Goal: Task Accomplishment & Management: Use online tool/utility

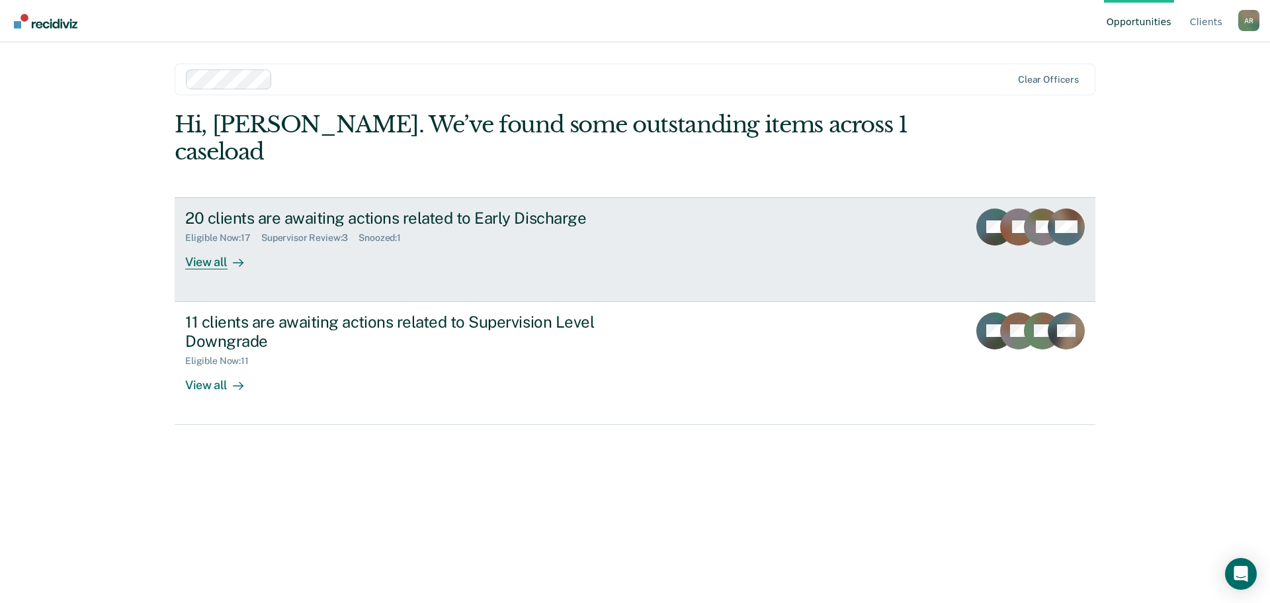
click at [636, 227] on div "Eligible Now : 17 Supervisor Review : 3 Snoozed : 1" at bounding box center [417, 235] width 464 height 17
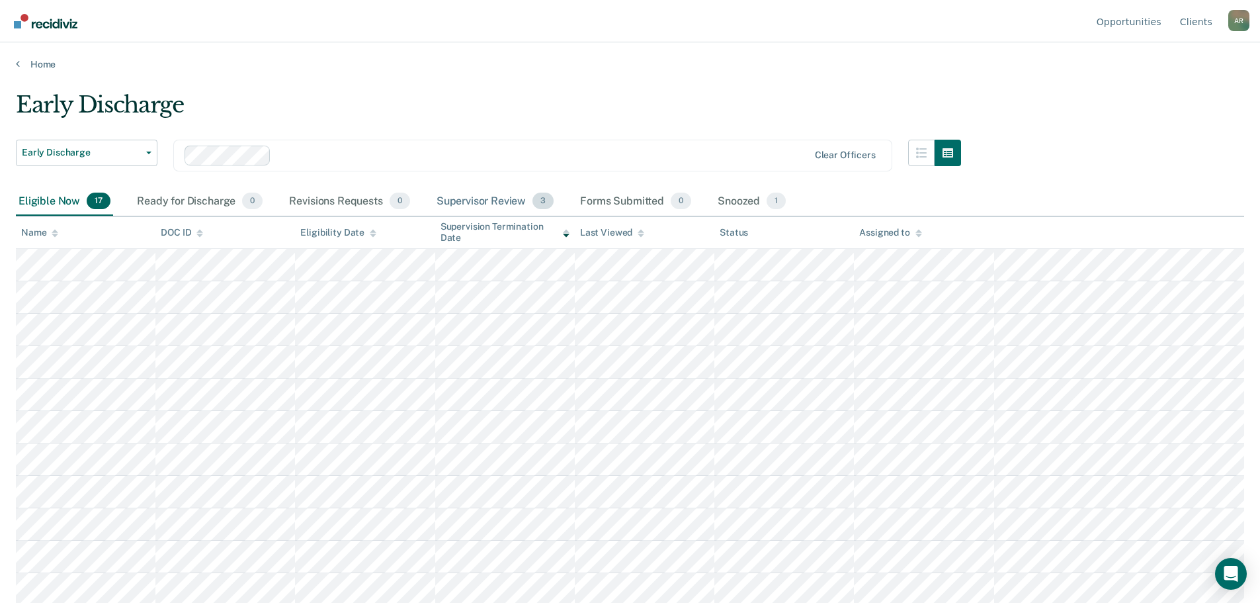
click at [502, 194] on div "Supervisor Review 3" at bounding box center [495, 201] width 123 height 29
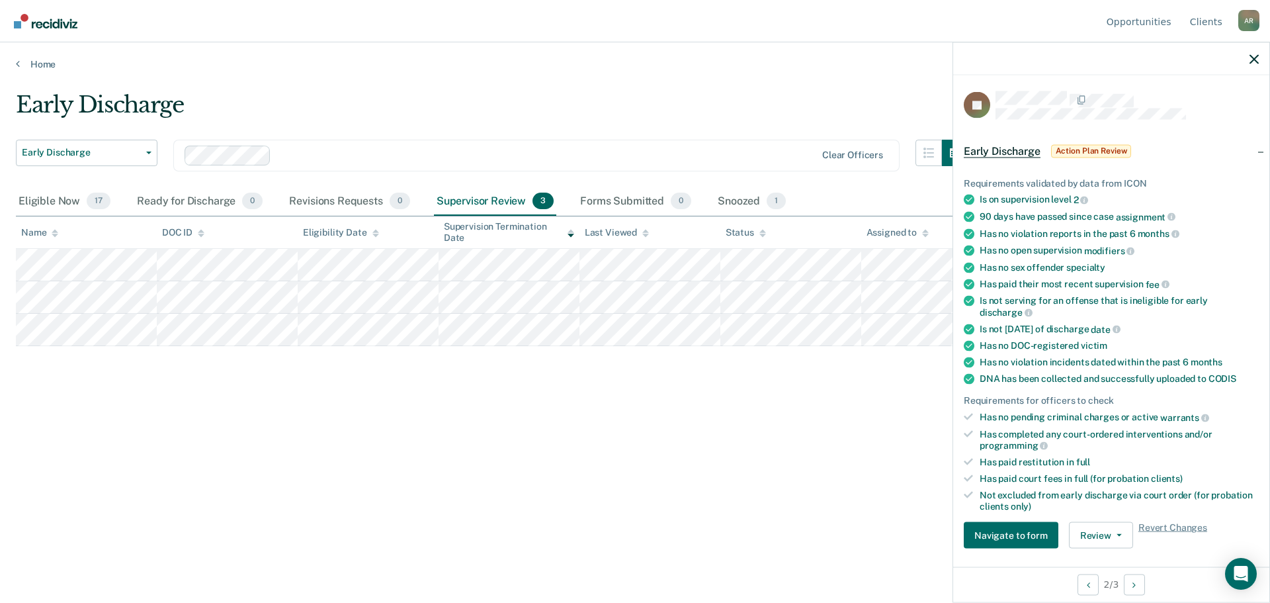
click at [819, 459] on div "Early Discharge Early Discharge Early Discharge Supervision Level Downgrade Cle…" at bounding box center [635, 297] width 1238 height 412
click at [1072, 146] on span "Action Plan Review" at bounding box center [1091, 150] width 81 height 13
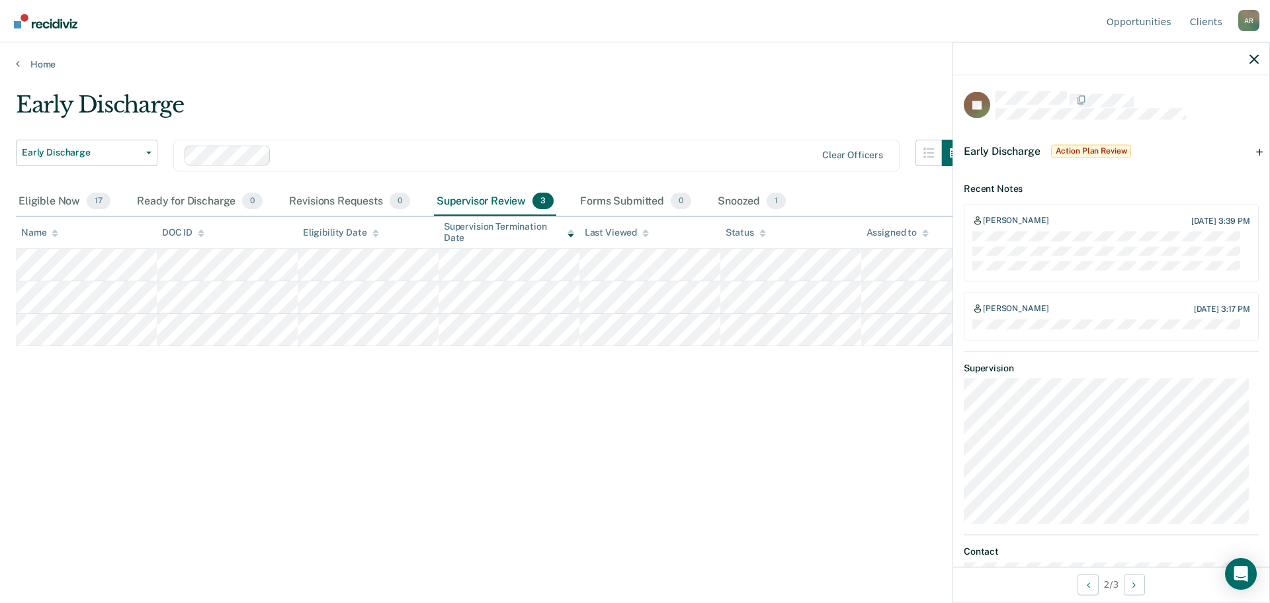
click at [1007, 150] on span "Early Discharge" at bounding box center [1002, 150] width 77 height 13
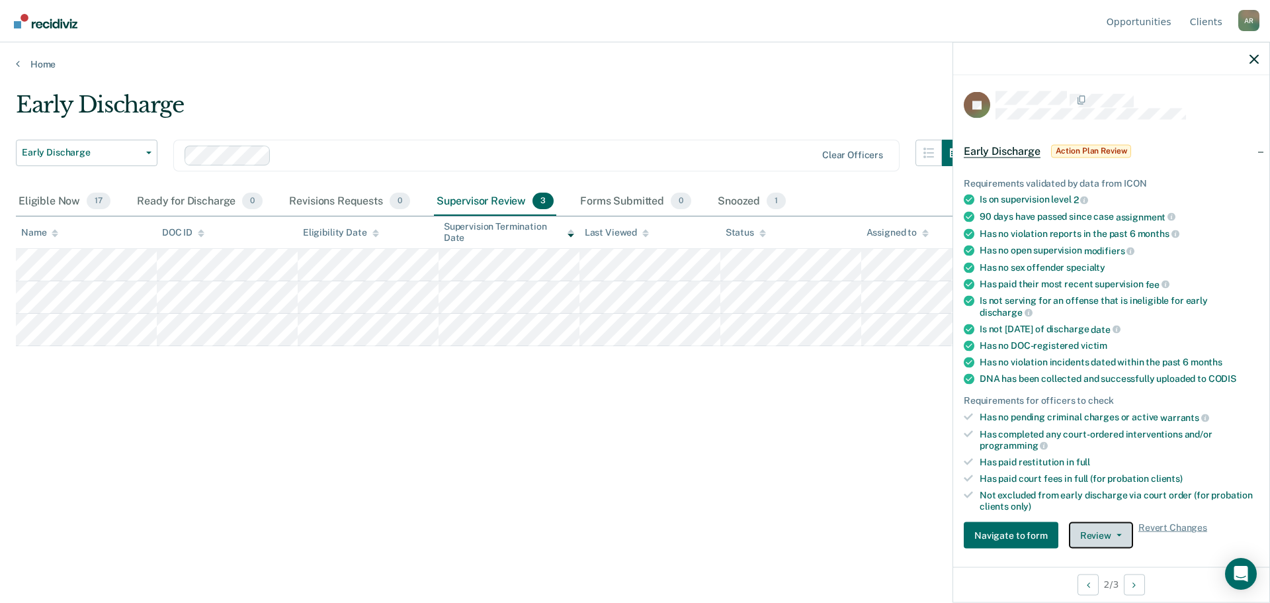
click at [1111, 531] on button "Review" at bounding box center [1101, 535] width 64 height 26
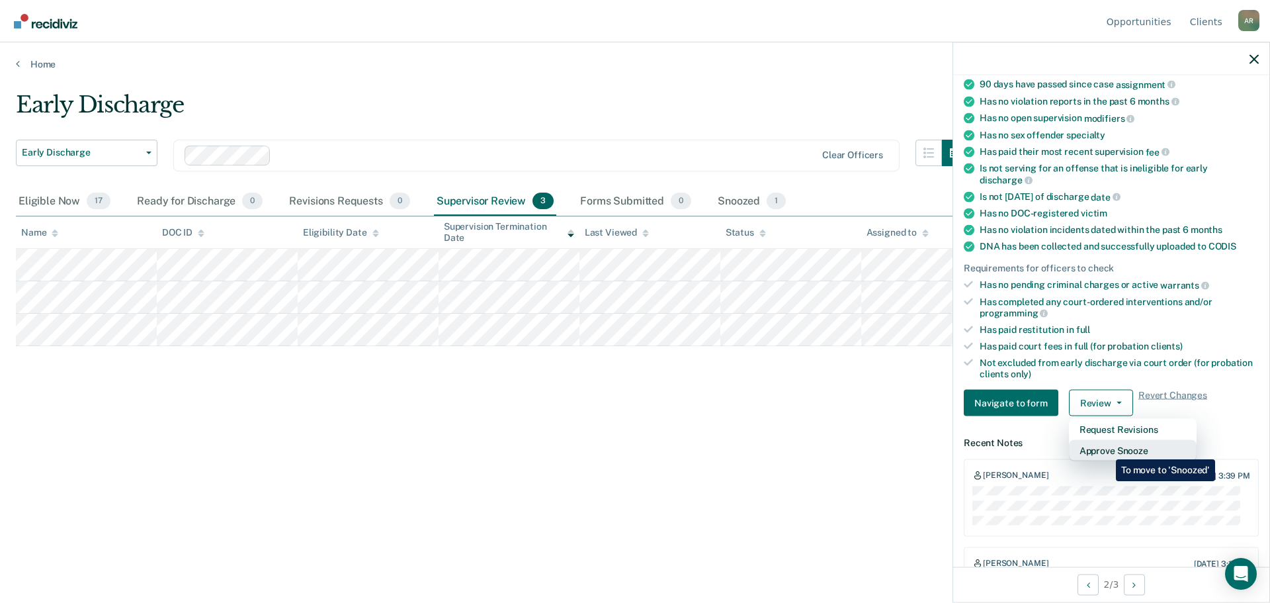
click at [1106, 449] on button "Approve Snooze" at bounding box center [1133, 450] width 128 height 21
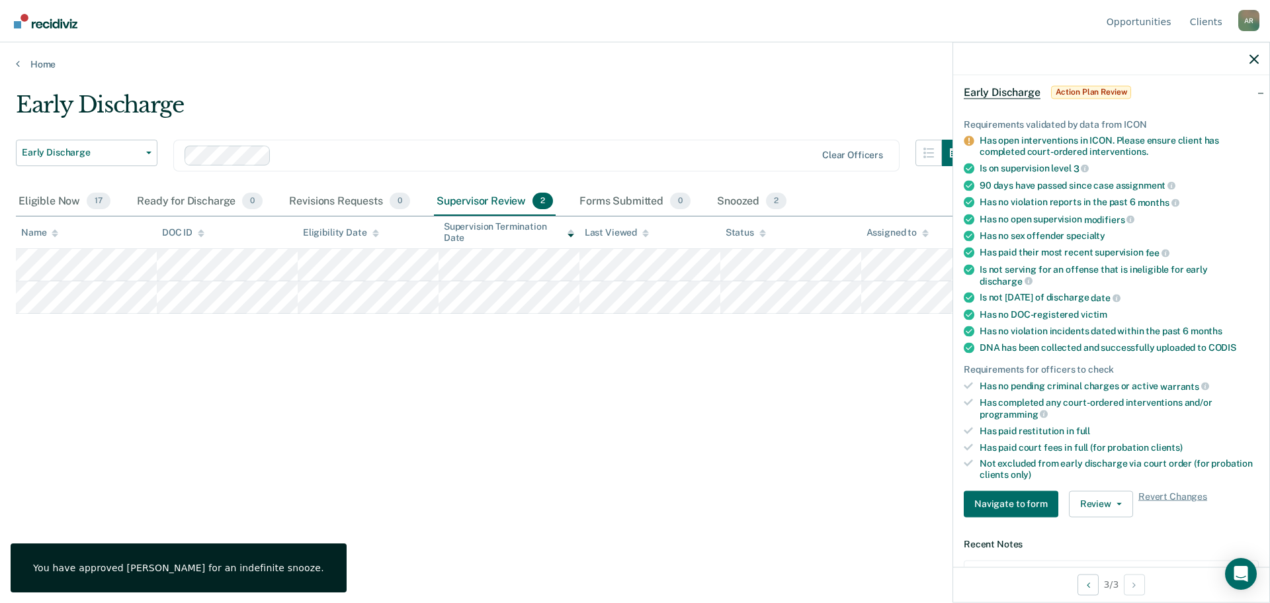
scroll to position [0, 0]
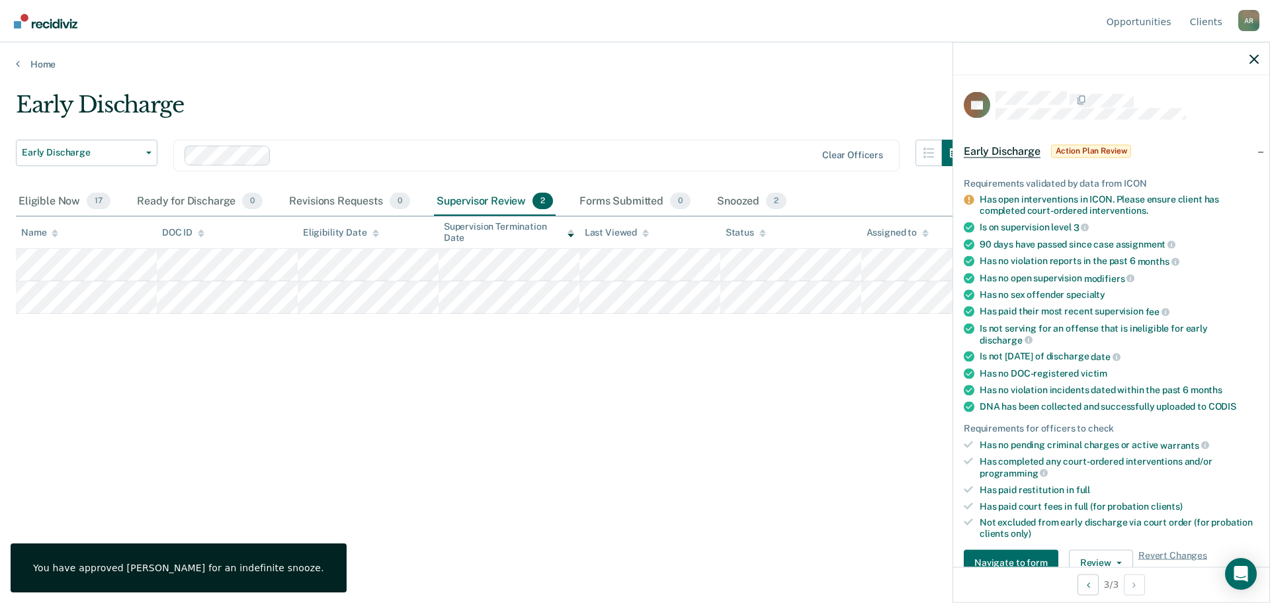
click at [1094, 150] on span "Action Plan Review" at bounding box center [1091, 150] width 81 height 13
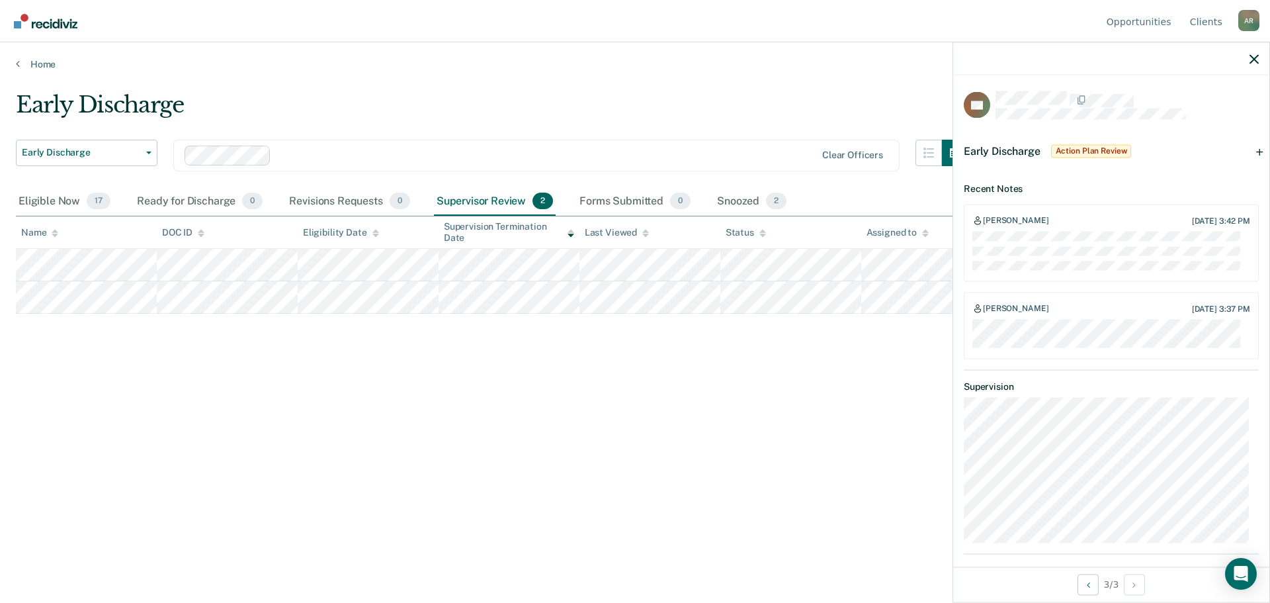
click at [1016, 153] on span "Early Discharge" at bounding box center [1002, 150] width 77 height 13
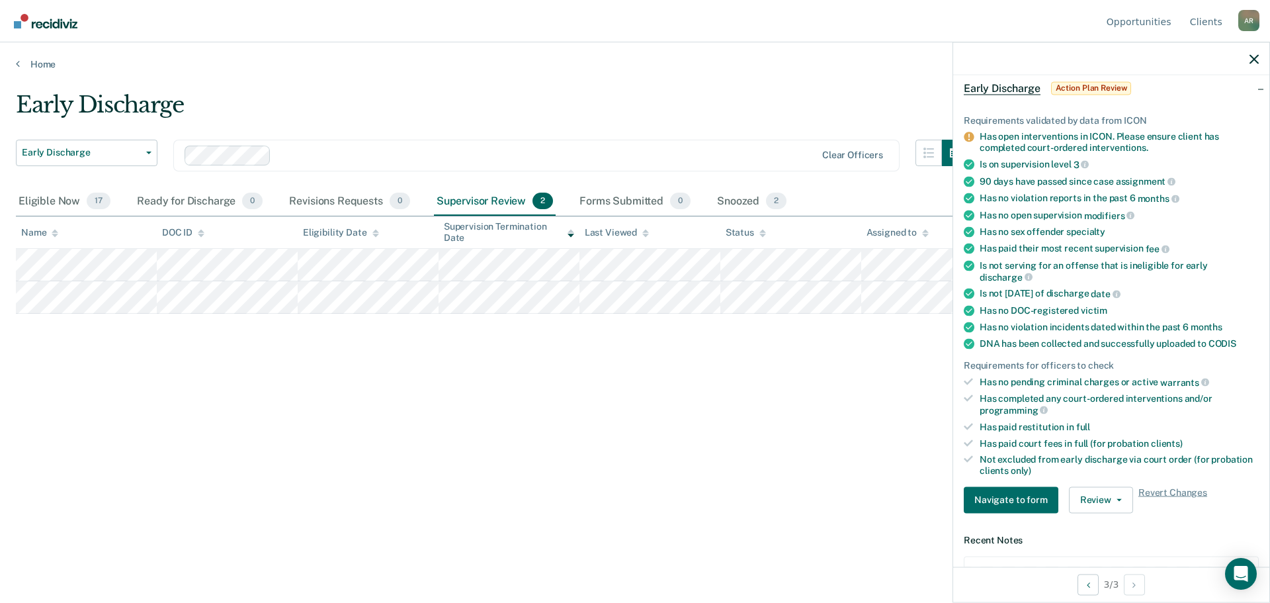
scroll to position [265, 0]
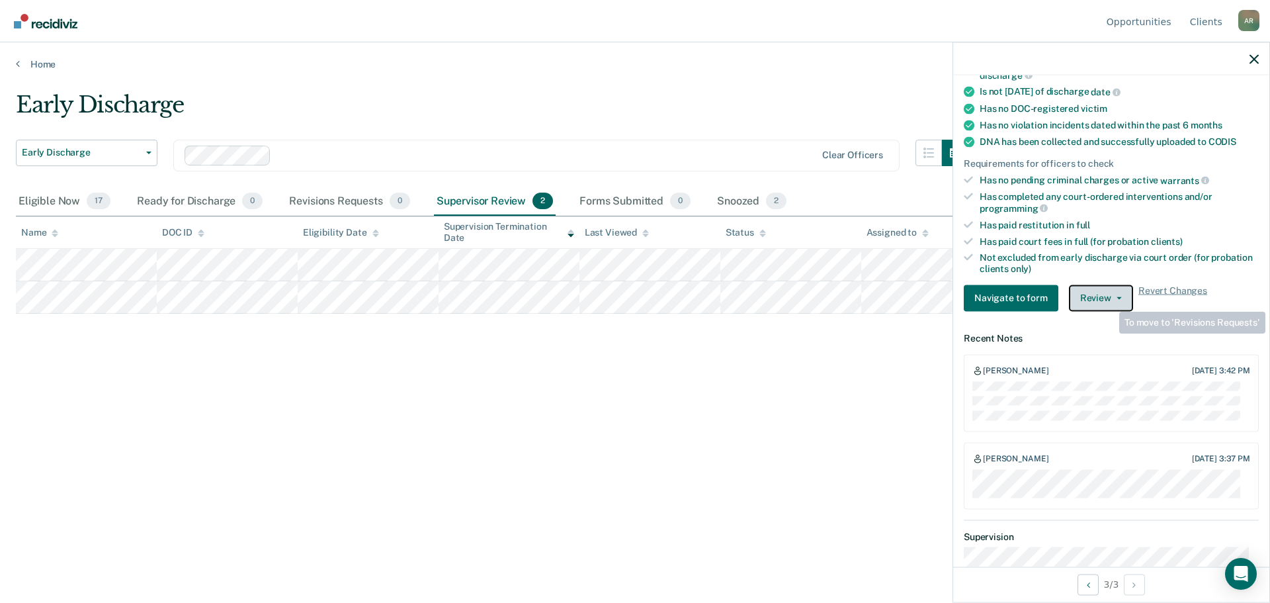
click at [1111, 298] on span "button" at bounding box center [1116, 297] width 11 height 3
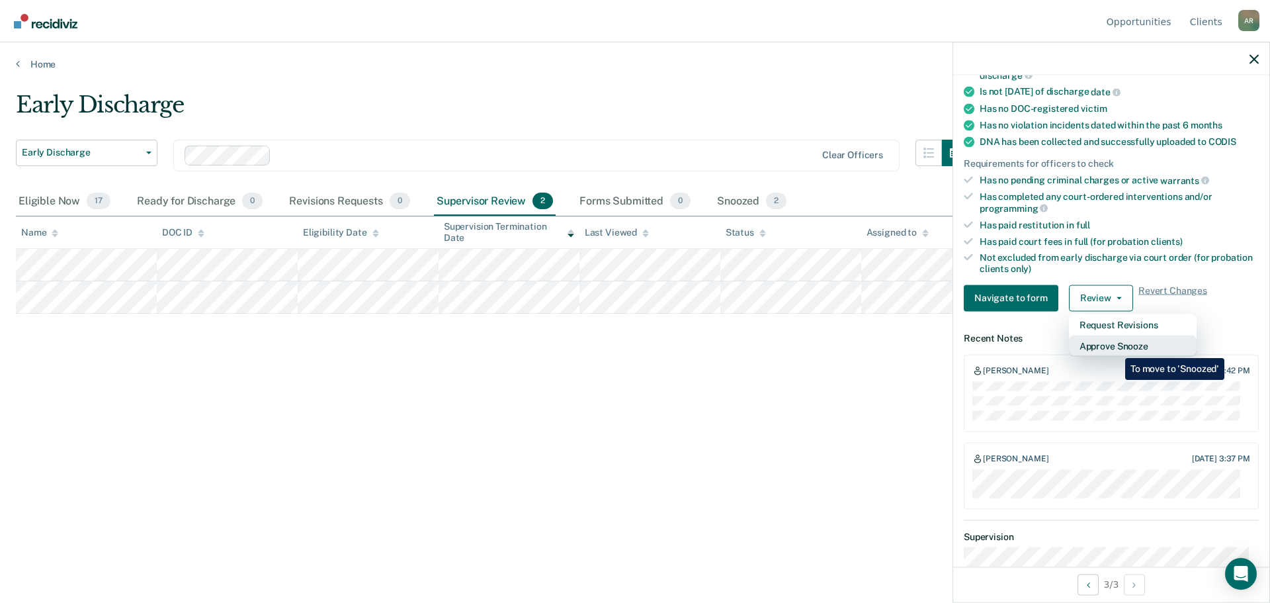
click at [1115, 348] on button "Approve Snooze" at bounding box center [1133, 345] width 128 height 21
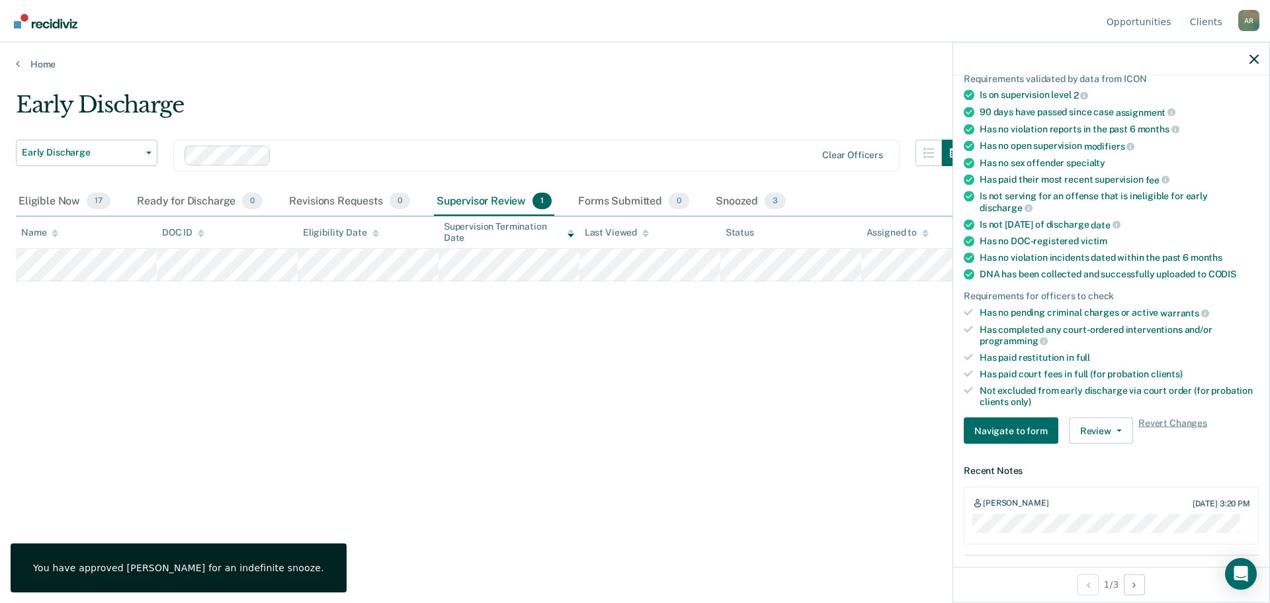
scroll to position [0, 0]
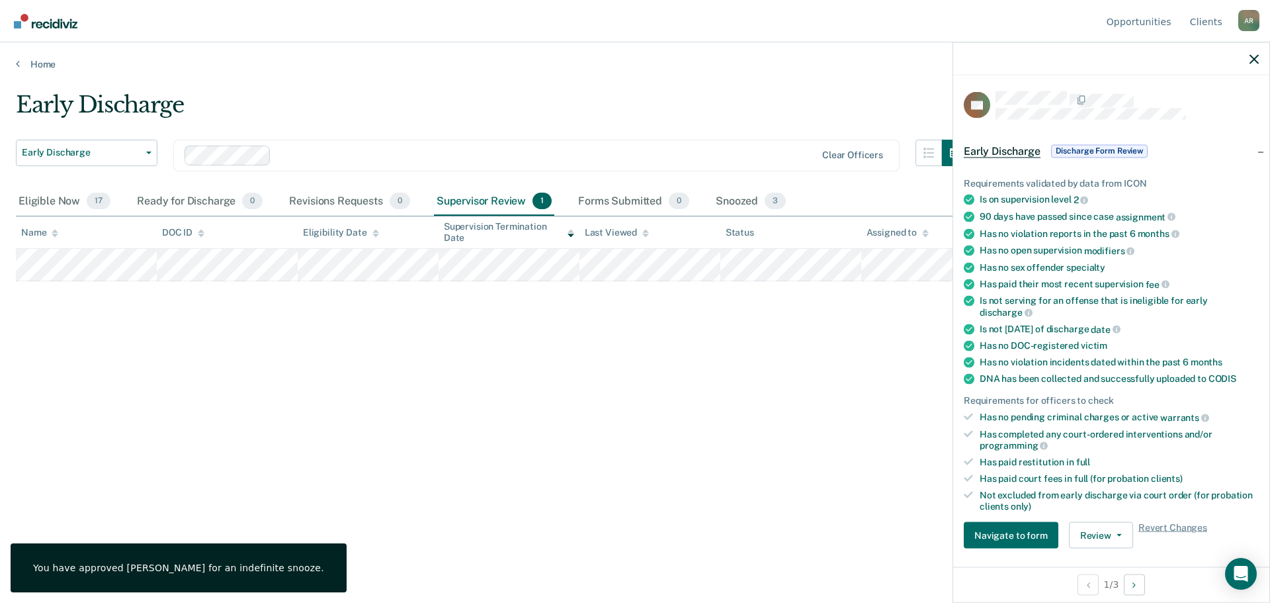
click at [1085, 152] on span "Discharge Form Review" at bounding box center [1099, 150] width 97 height 13
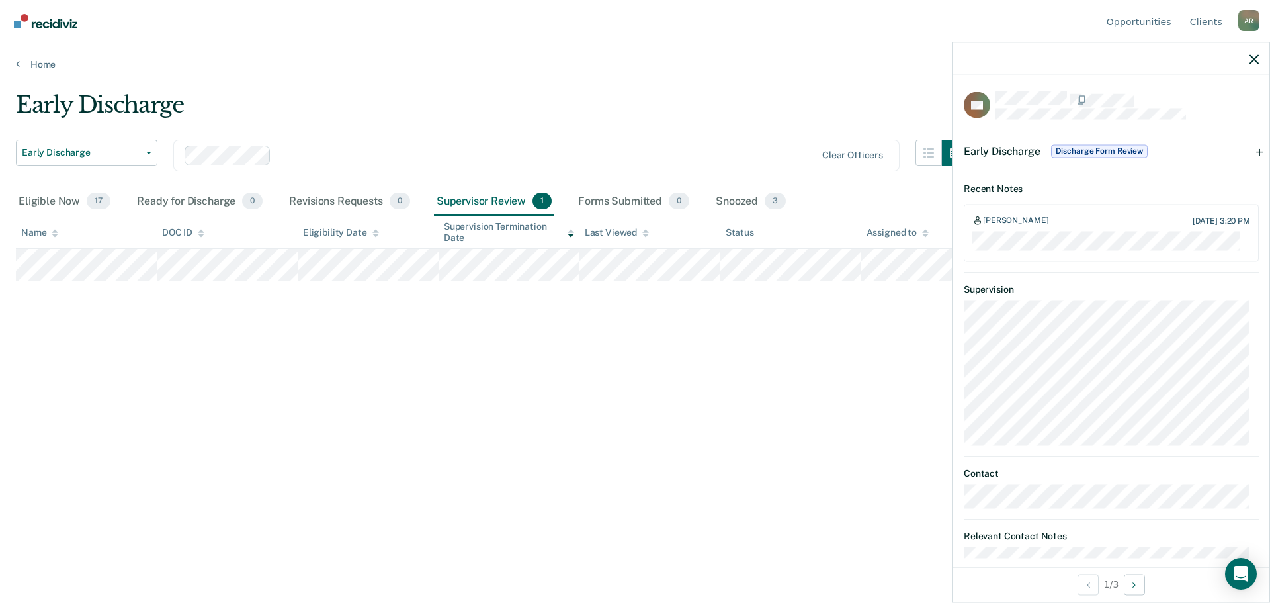
click at [989, 146] on span "Early Discharge" at bounding box center [1002, 150] width 77 height 13
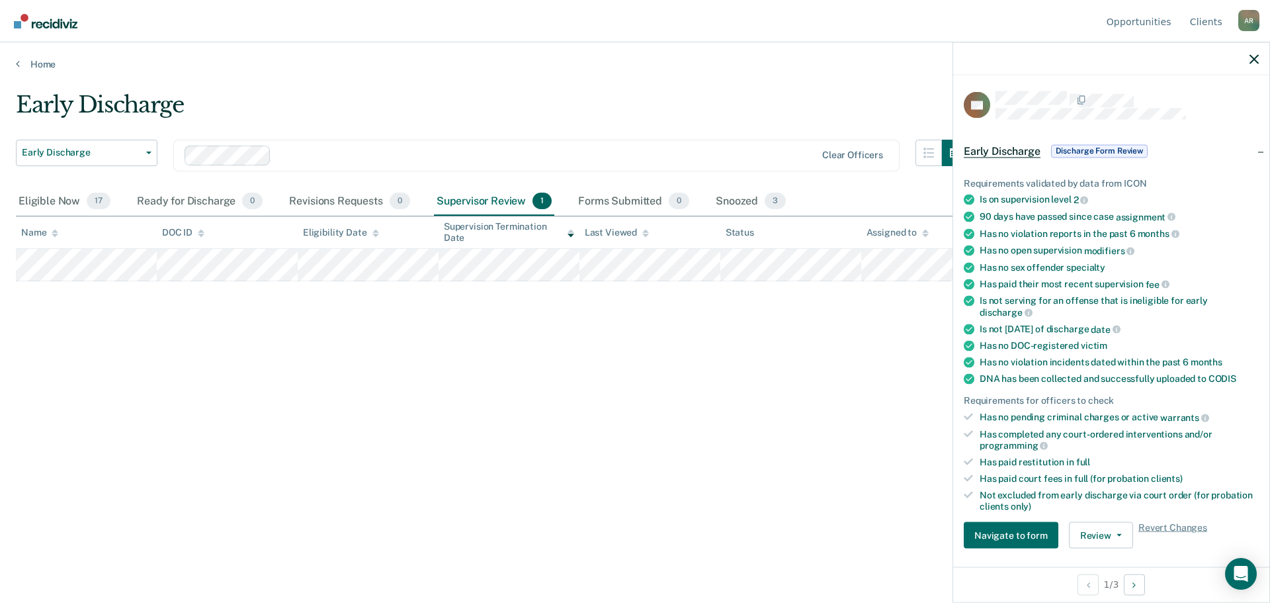
click at [835, 464] on div "Early Discharge Early Discharge Early Discharge Supervision Level Downgrade Cle…" at bounding box center [635, 297] width 1238 height 412
click at [1090, 150] on span "Discharge Form Review" at bounding box center [1099, 150] width 97 height 13
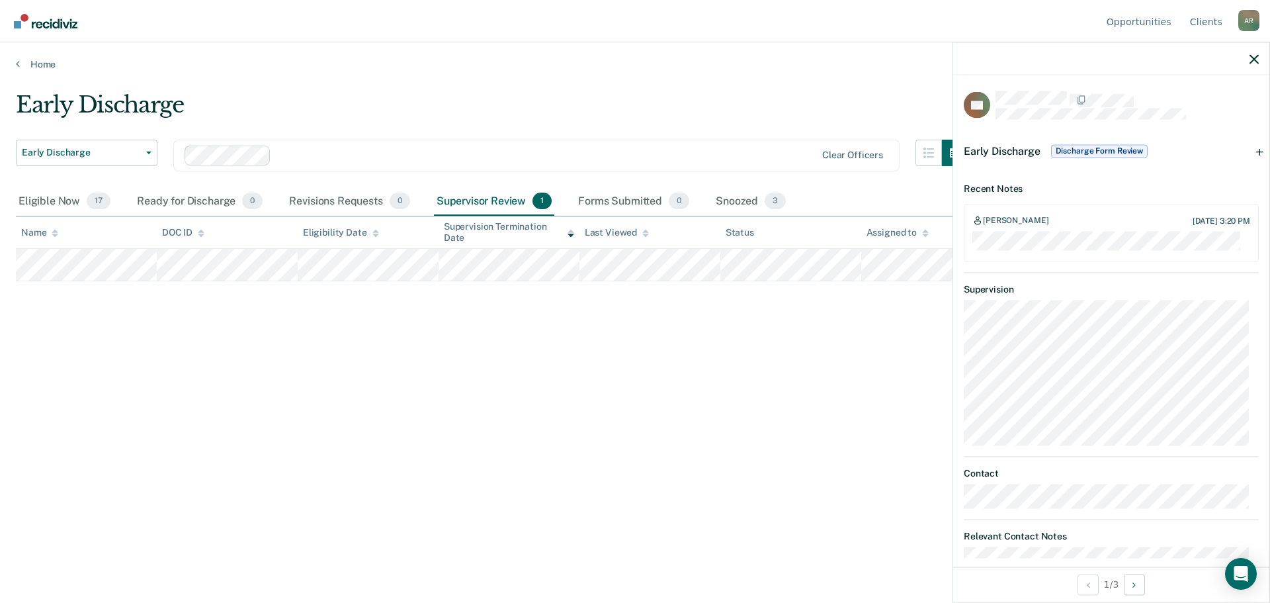
click at [919, 357] on div "Early Discharge Early Discharge Early Discharge Supervision Level Downgrade Cle…" at bounding box center [635, 297] width 1238 height 412
click at [1256, 52] on div at bounding box center [1111, 58] width 316 height 33
click at [1255, 62] on icon "button" at bounding box center [1254, 58] width 9 height 9
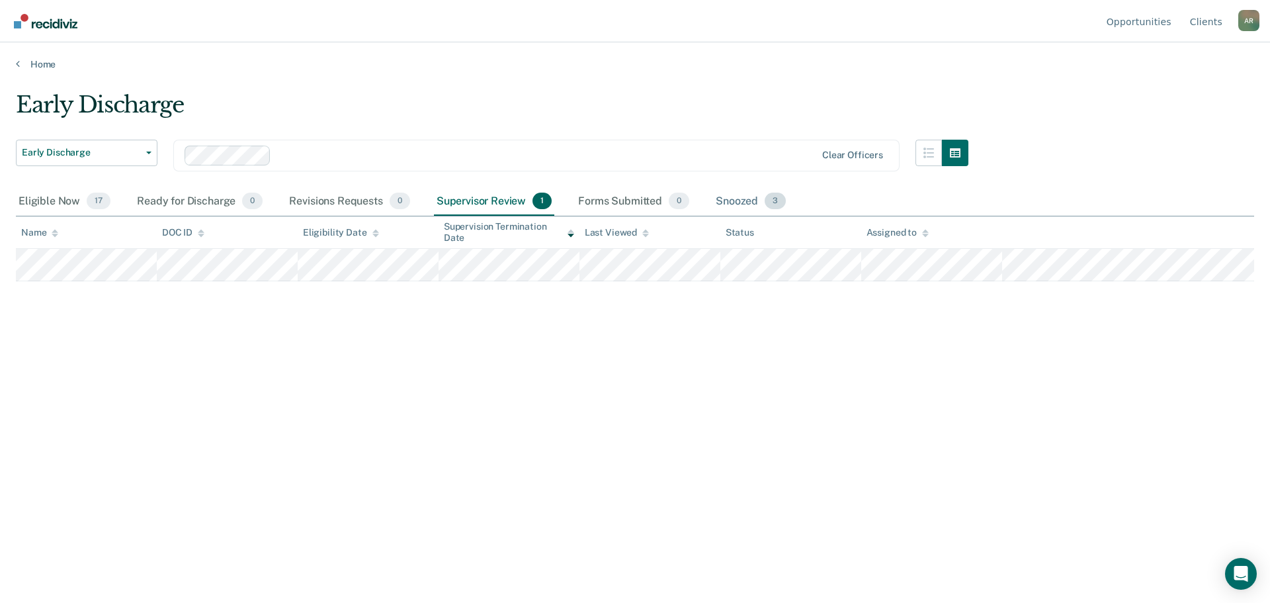
click at [753, 201] on div "Snoozed 3" at bounding box center [750, 201] width 75 height 29
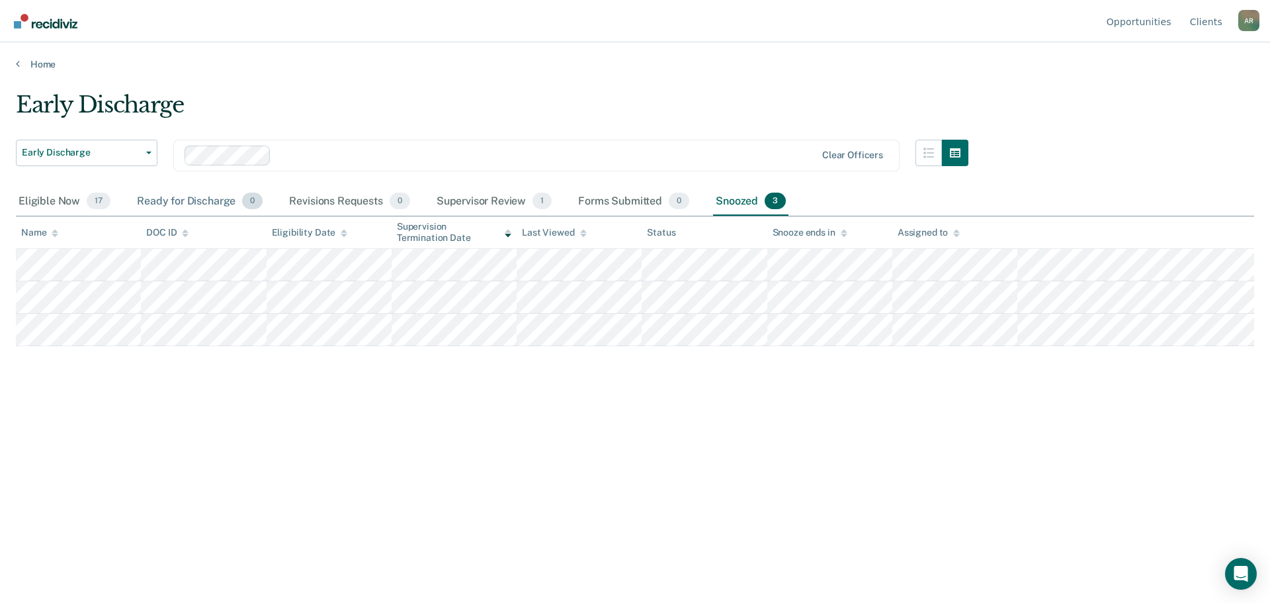
click at [194, 202] on div "Ready for Discharge 0" at bounding box center [199, 201] width 131 height 29
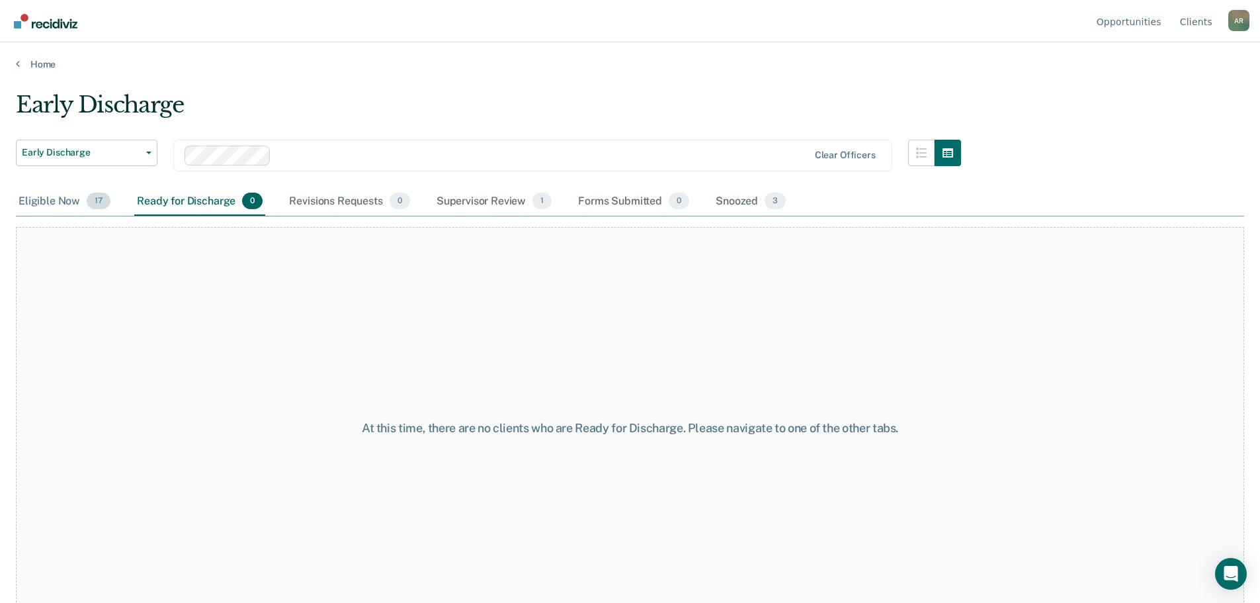
click at [60, 200] on div "Eligible Now 17" at bounding box center [64, 201] width 97 height 29
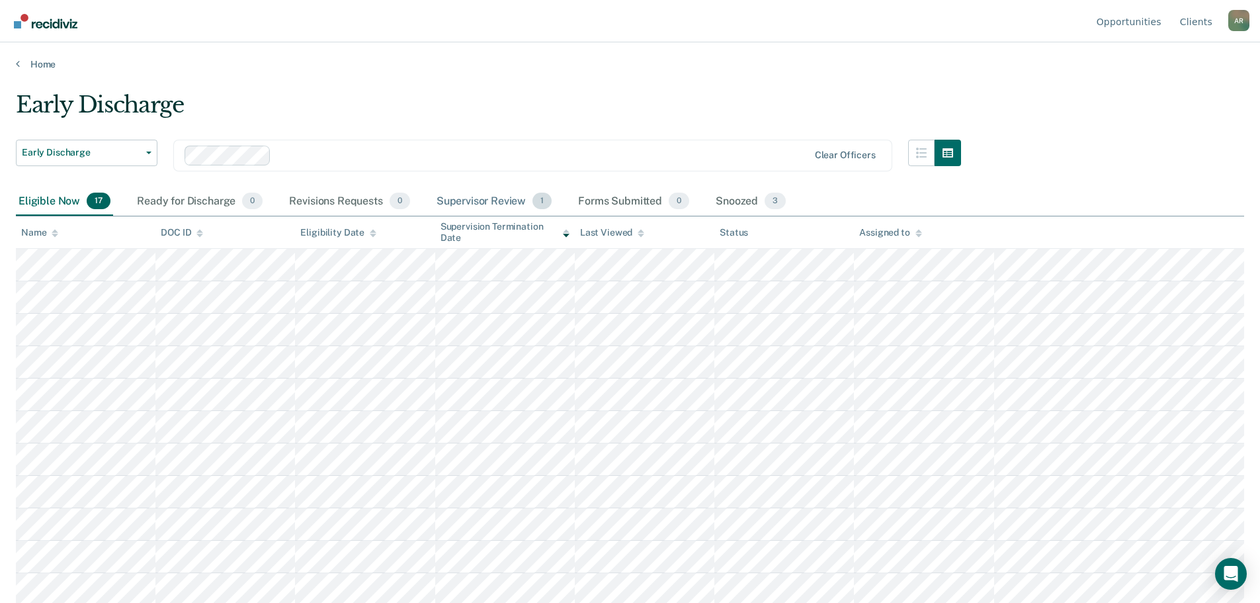
click at [486, 198] on div "Supervisor Review 1" at bounding box center [494, 201] width 121 height 29
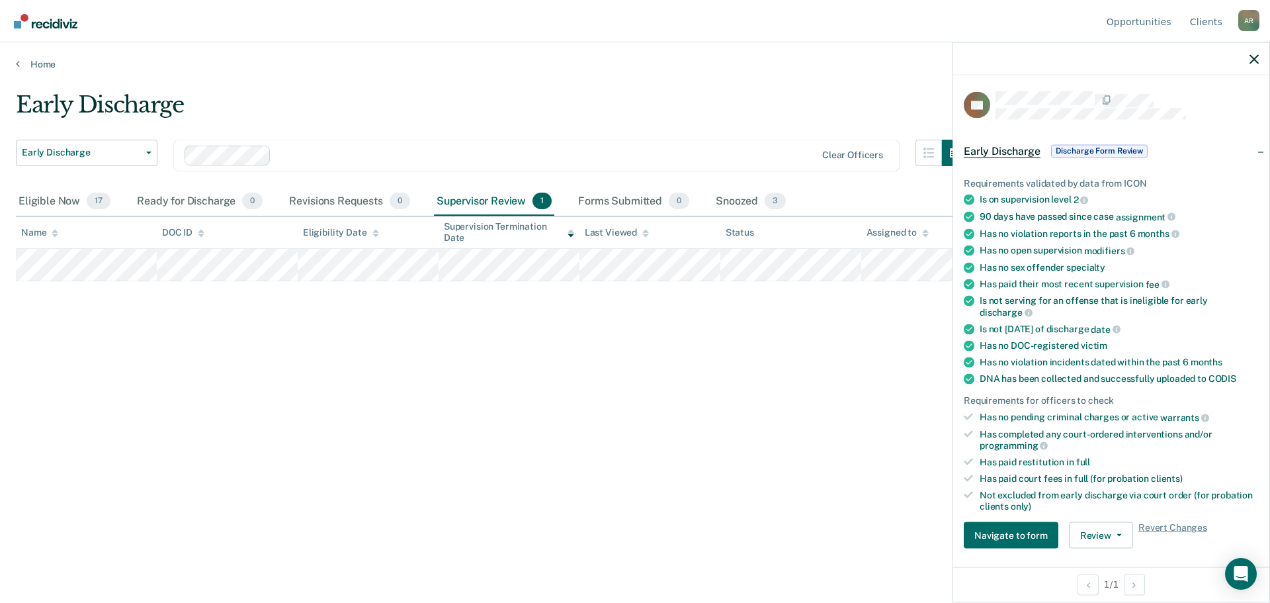
click at [1121, 150] on span "Discharge Form Review" at bounding box center [1099, 150] width 97 height 13
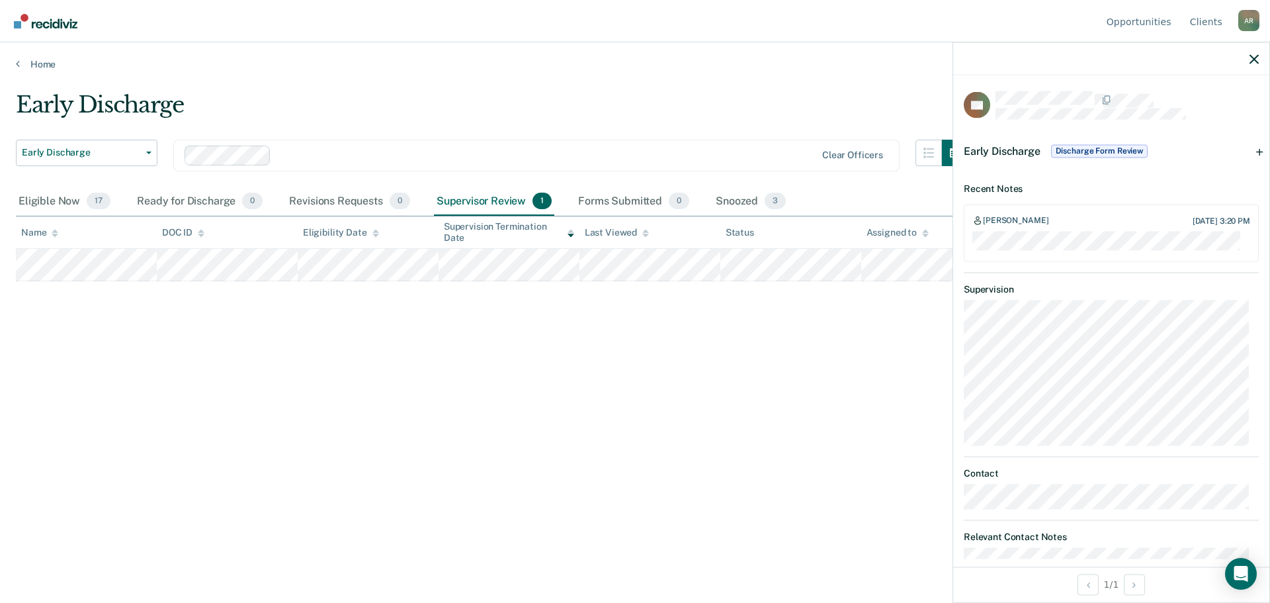
click at [1010, 146] on span "Early Discharge" at bounding box center [1002, 150] width 77 height 13
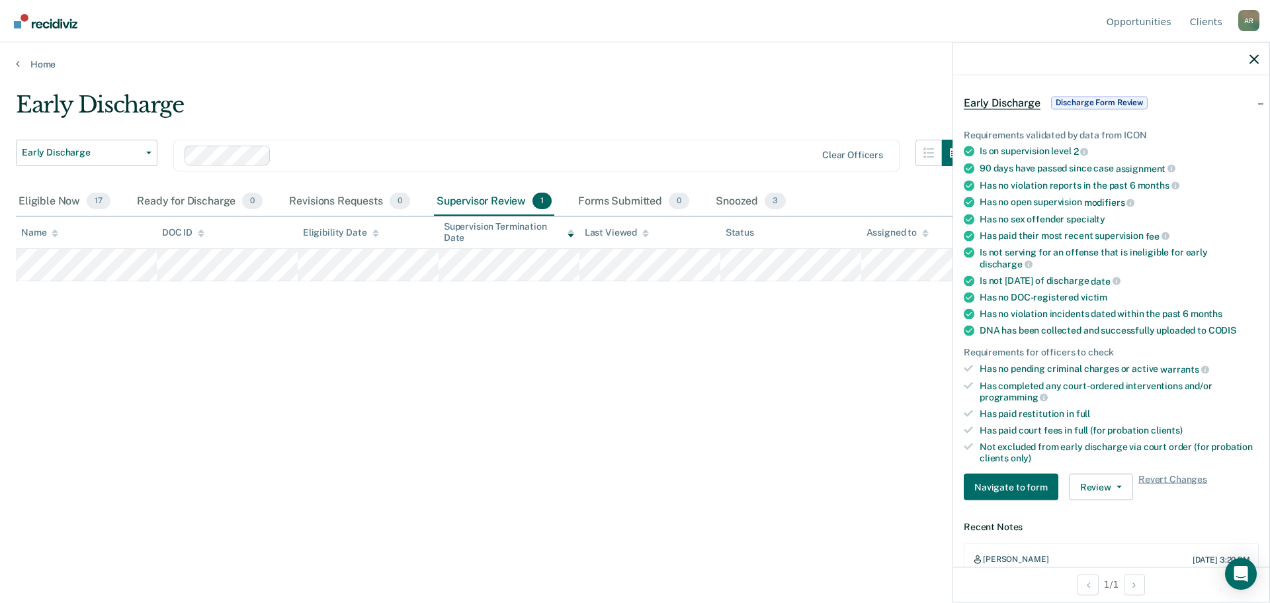
scroll to position [331, 0]
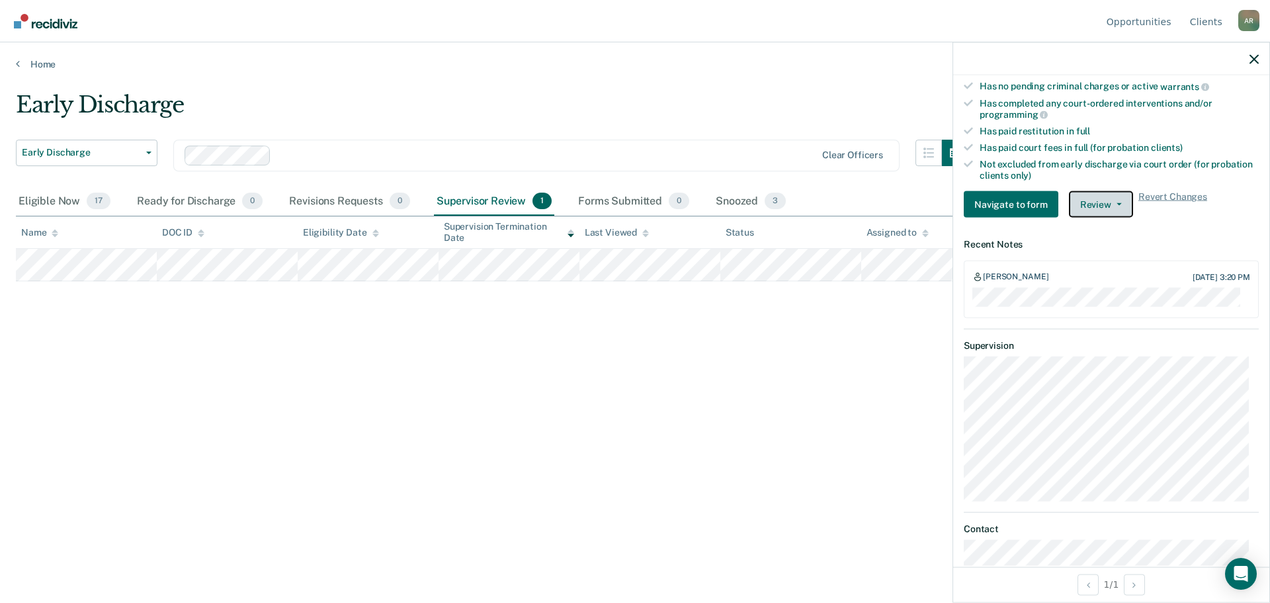
click at [1104, 195] on button "Review" at bounding box center [1101, 204] width 64 height 26
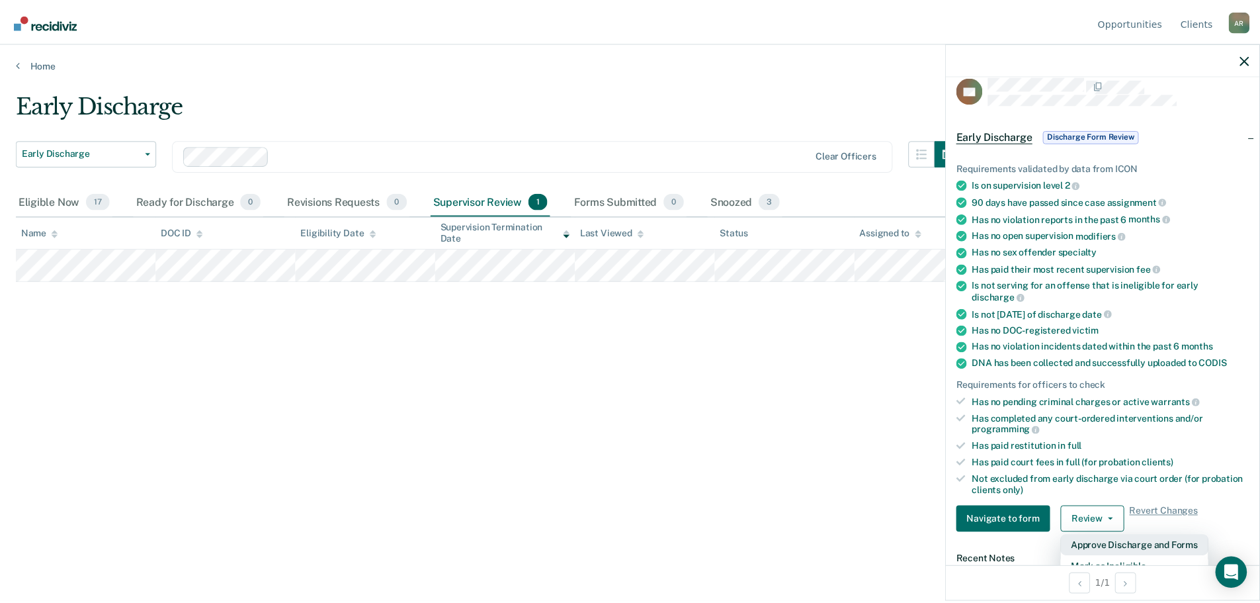
scroll to position [0, 0]
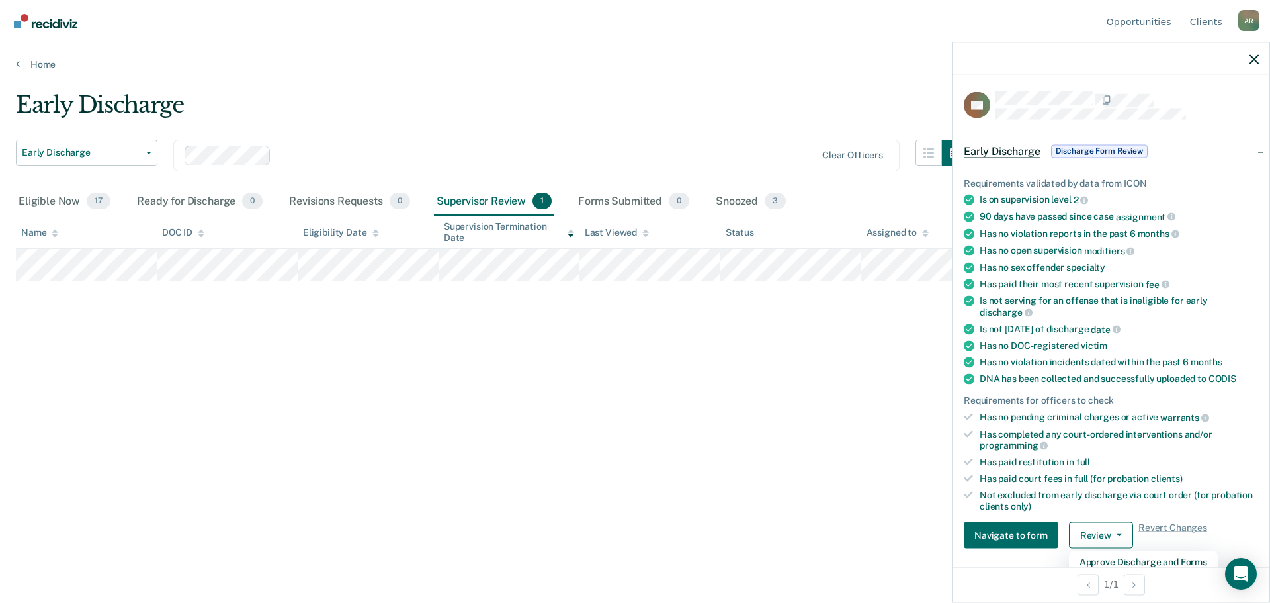
click at [866, 344] on div "Early Discharge Early Discharge Early Discharge Supervision Level Downgrade Cle…" at bounding box center [635, 297] width 1238 height 412
click at [34, 194] on div "Eligible Now 17" at bounding box center [64, 201] width 97 height 29
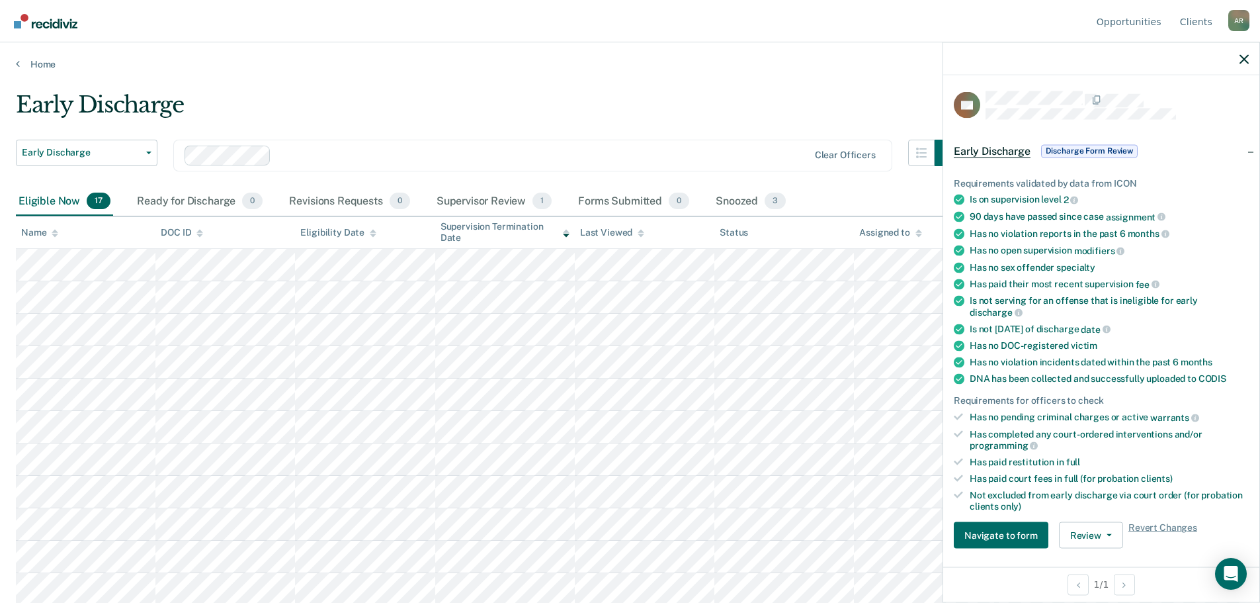
click at [1238, 58] on div at bounding box center [1101, 58] width 316 height 33
click at [1244, 61] on icon "button" at bounding box center [1244, 58] width 9 height 9
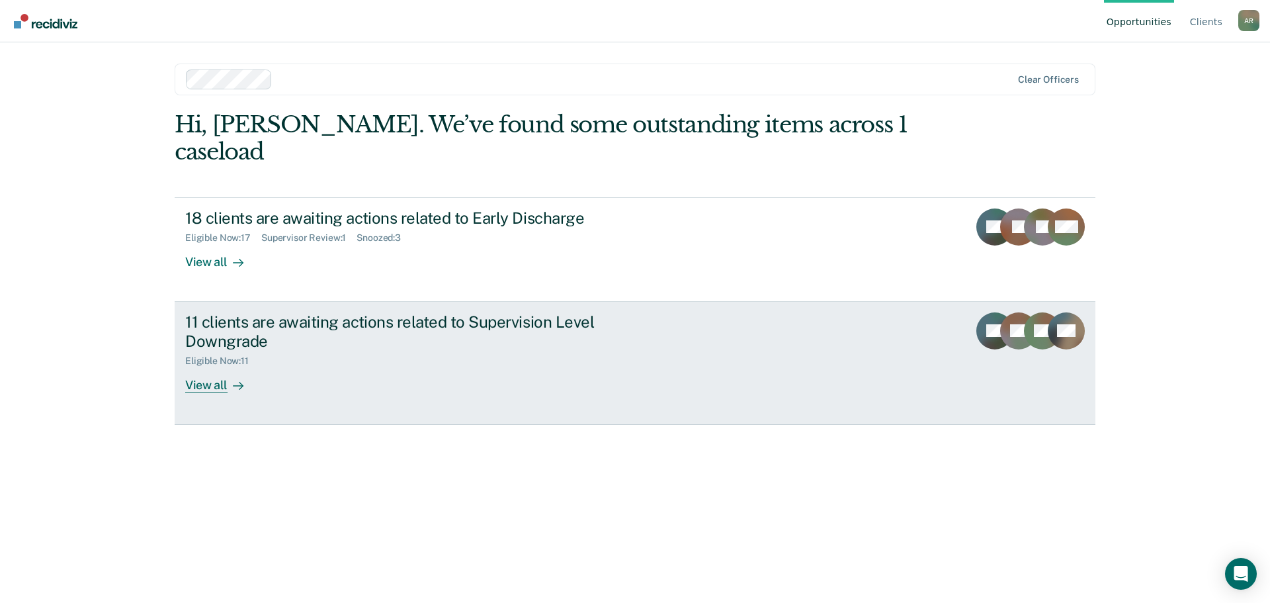
click at [318, 312] on div "11 clients are awaiting actions related to Supervision Level Downgrade" at bounding box center [417, 331] width 464 height 38
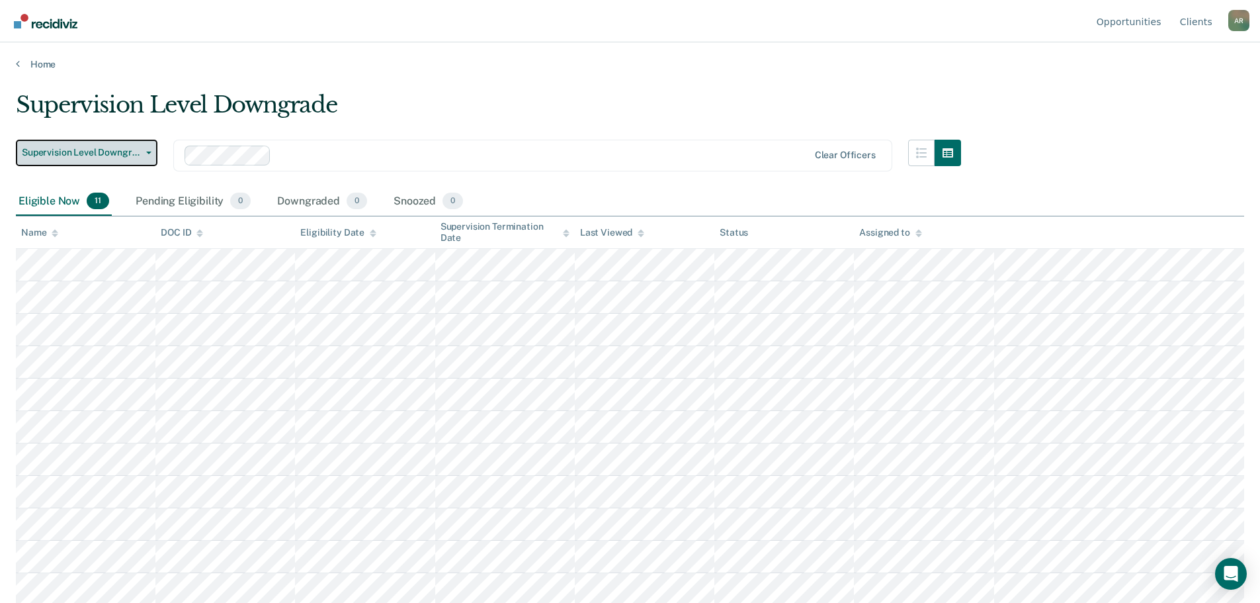
click at [76, 151] on span "Supervision Level Downgrade" at bounding box center [81, 152] width 119 height 11
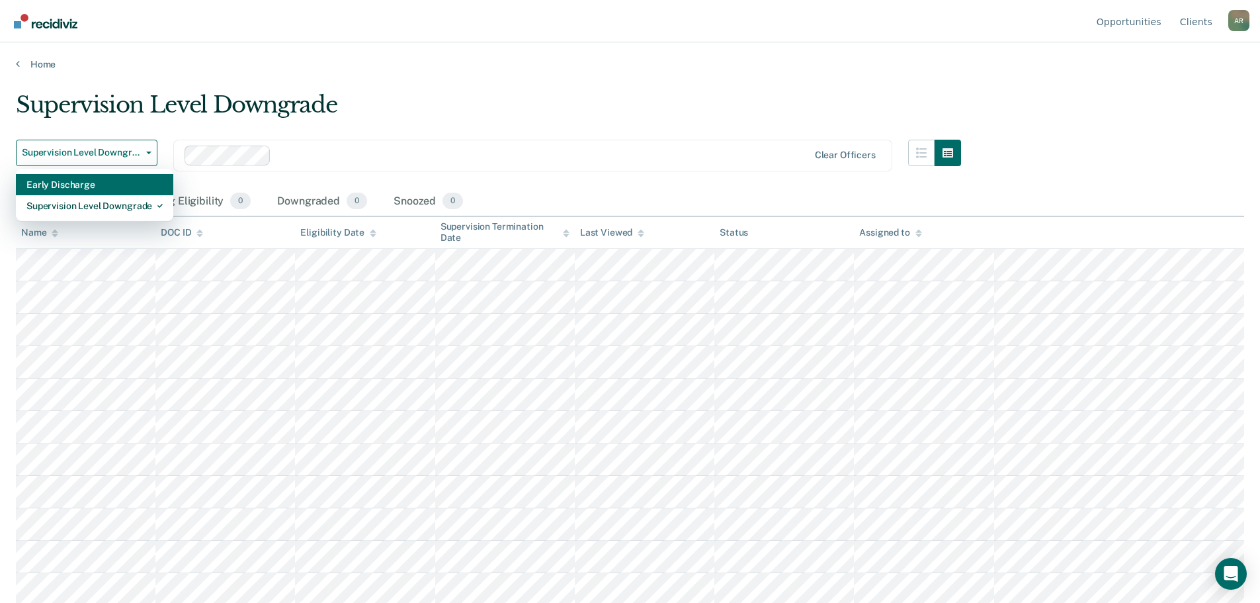
click at [86, 177] on div "Early Discharge" at bounding box center [94, 184] width 136 height 21
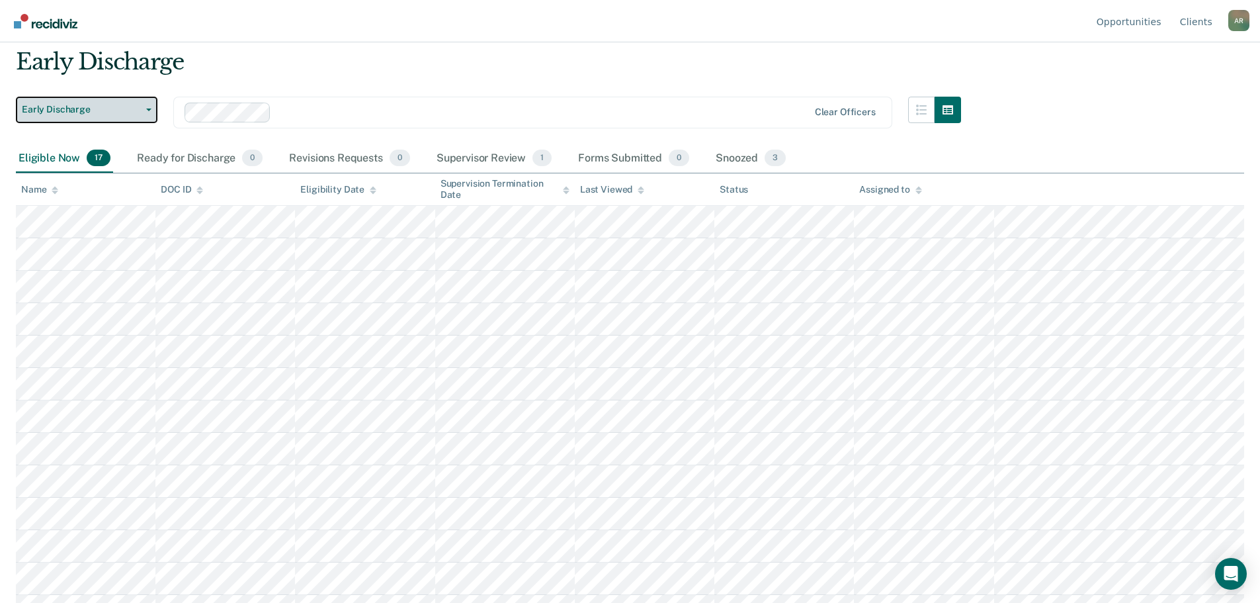
scroll to position [66, 0]
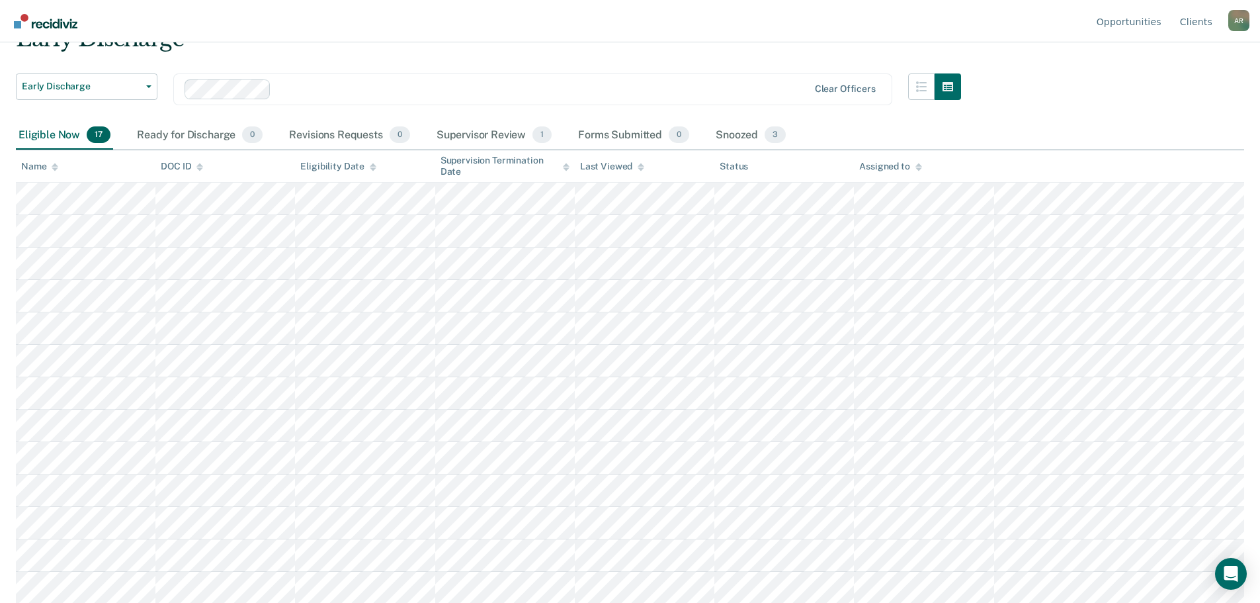
click at [423, 52] on div "Early Discharge" at bounding box center [488, 44] width 945 height 38
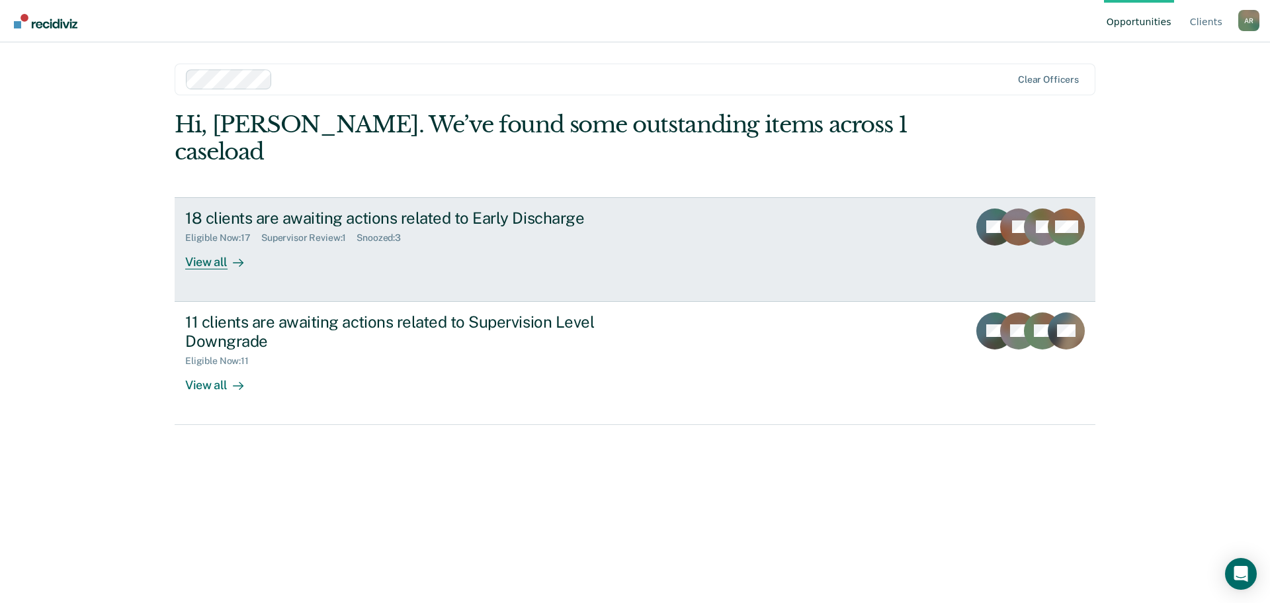
click at [246, 249] on link "18 clients are awaiting actions related to Early Discharge Eligible Now : 17 Su…" at bounding box center [635, 249] width 921 height 105
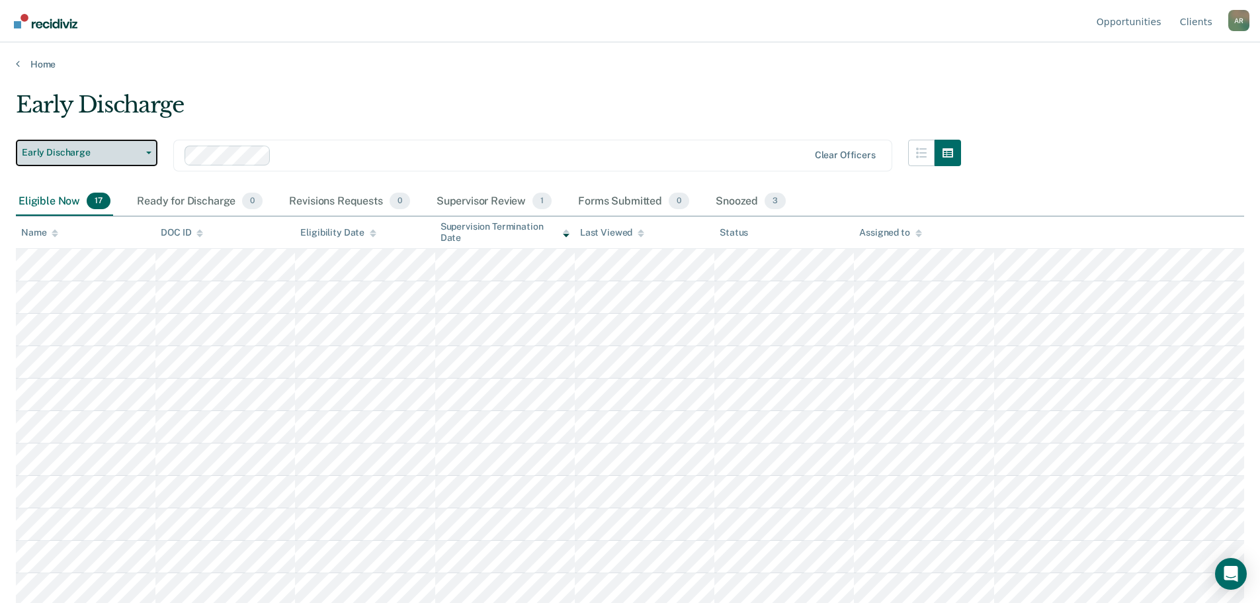
click at [82, 150] on span "Early Discharge" at bounding box center [81, 152] width 119 height 11
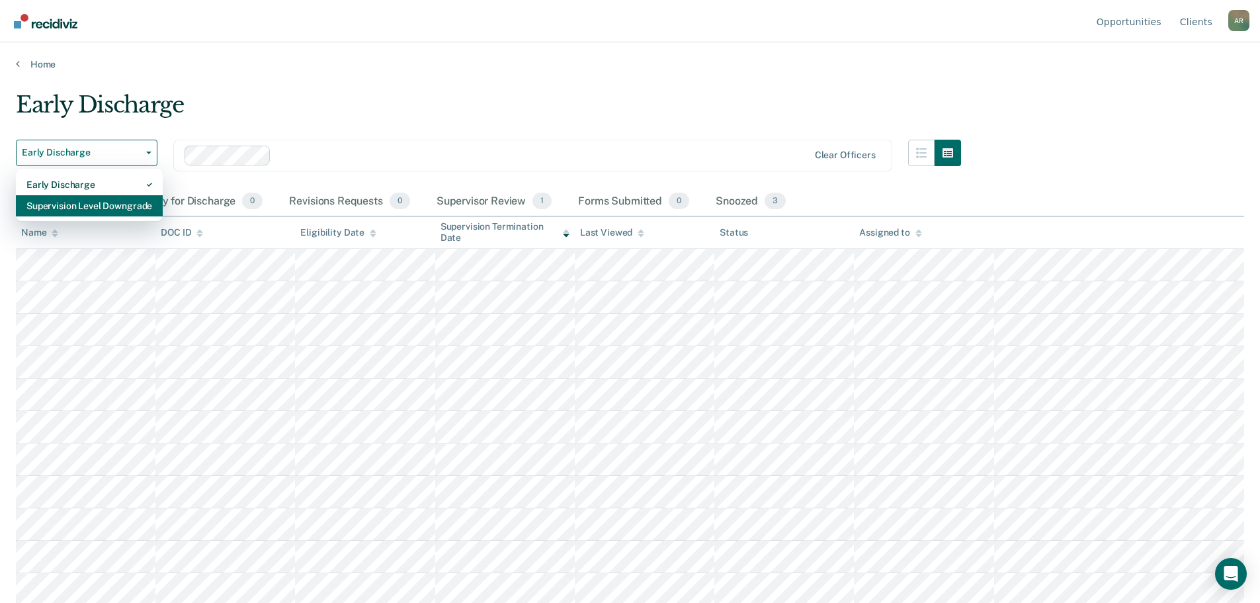
click at [87, 206] on div "Supervision Level Downgrade" at bounding box center [89, 205] width 126 height 21
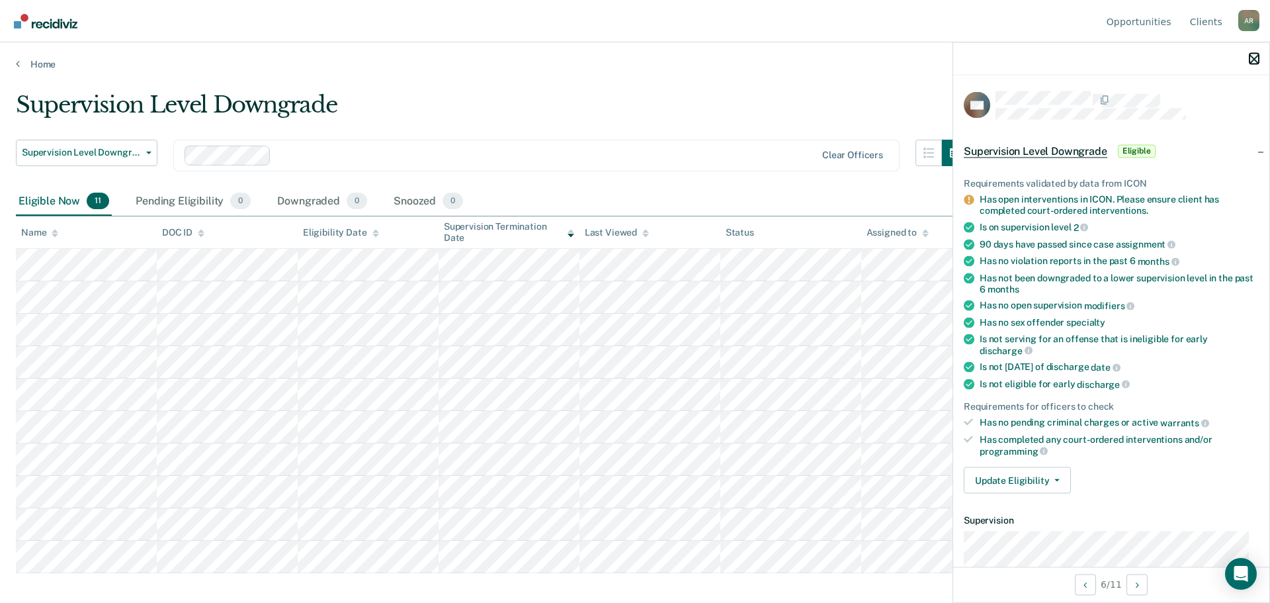
click at [1256, 61] on icon "button" at bounding box center [1254, 58] width 9 height 9
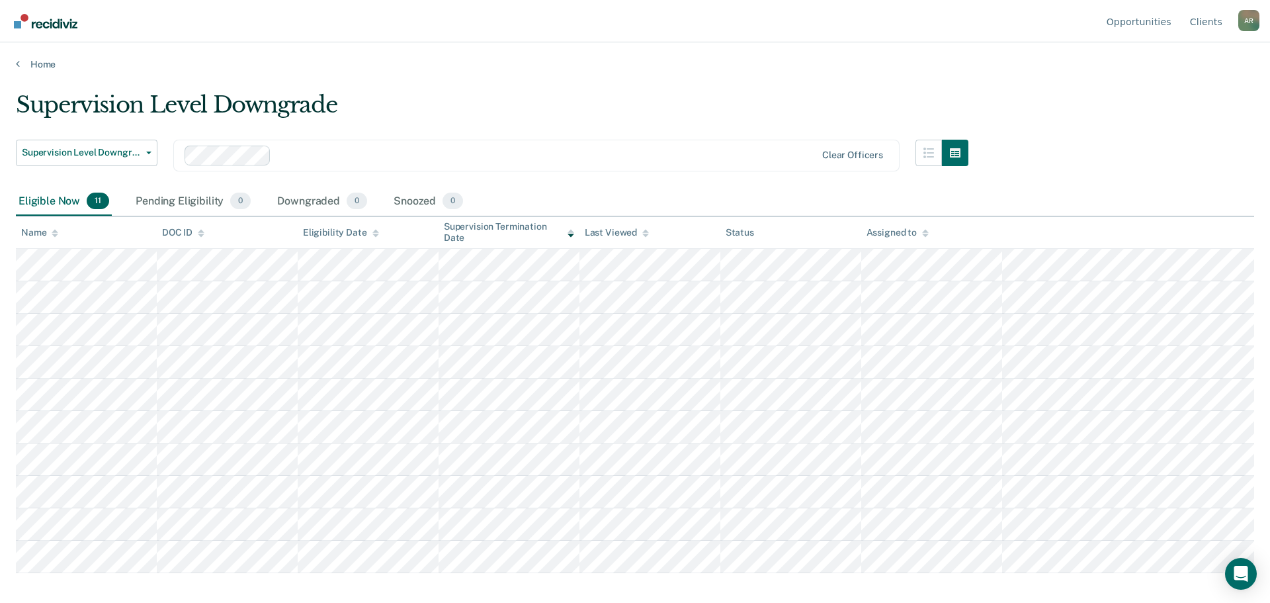
click at [686, 91] on div "Supervision Level Downgrade" at bounding box center [492, 110] width 953 height 38
